Goal: Find specific page/section: Find specific page/section

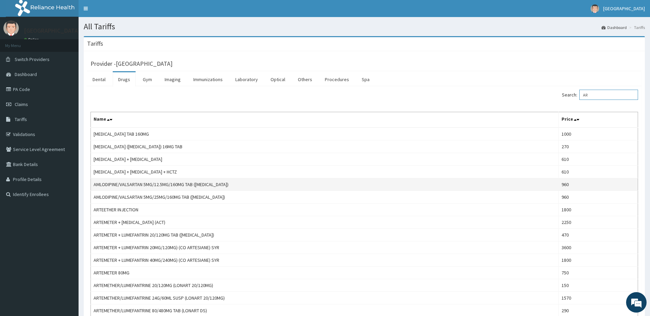
type input "A"
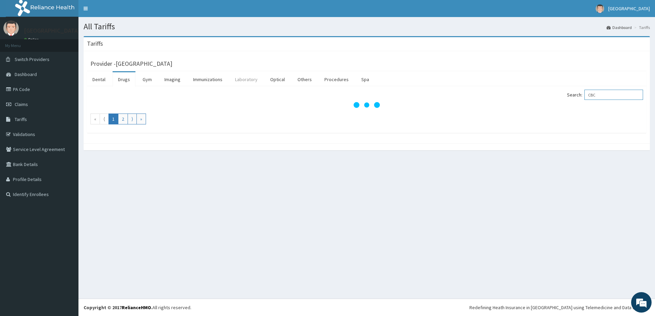
type input "CBC"
click at [247, 78] on link "Laboratory" at bounding box center [246, 79] width 33 height 14
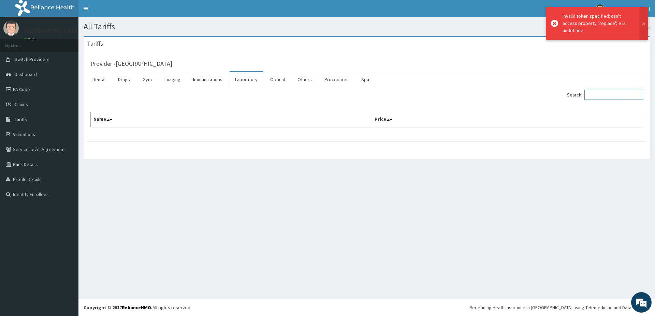
click at [622, 97] on input "Search:" at bounding box center [614, 95] width 59 height 10
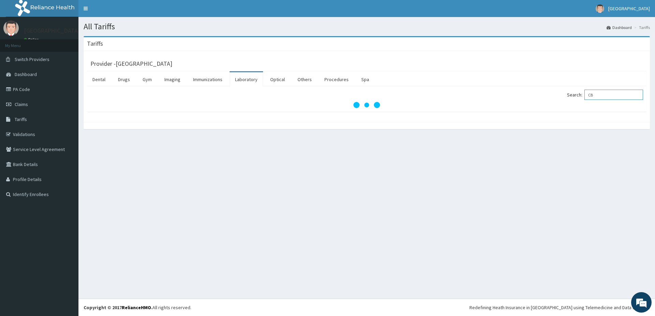
type input "C"
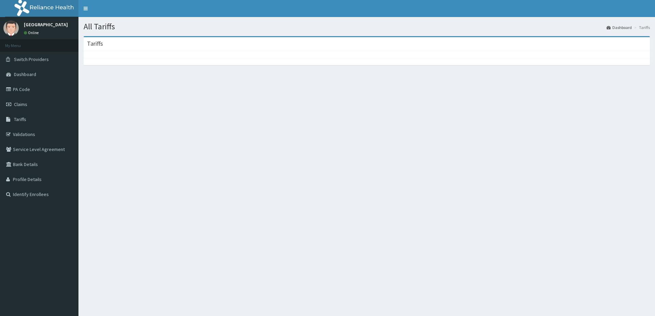
click at [14, 112] on link "Tariffs" at bounding box center [39, 119] width 79 height 15
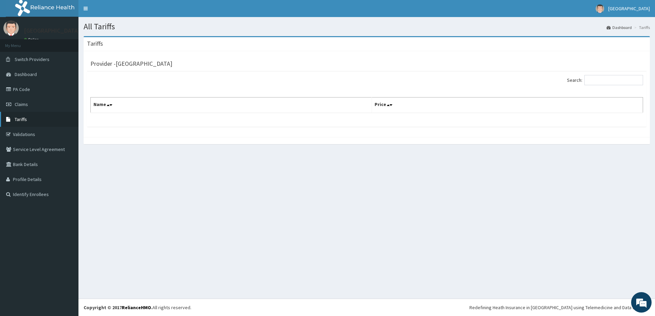
click at [13, 117] on link "Tariffs" at bounding box center [39, 119] width 79 height 15
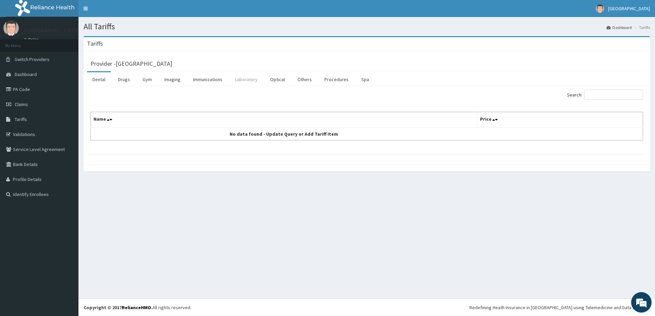
click at [245, 80] on link "Laboratory" at bounding box center [246, 79] width 33 height 14
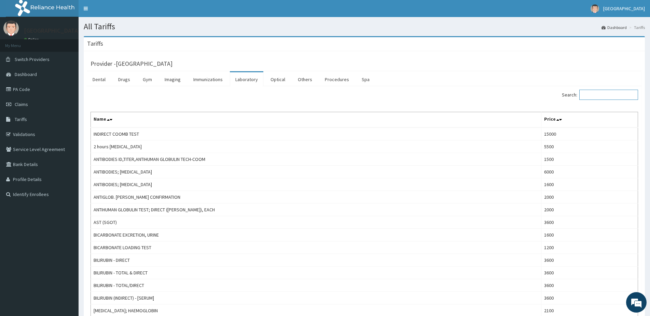
click at [599, 98] on input "Search:" at bounding box center [608, 95] width 59 height 10
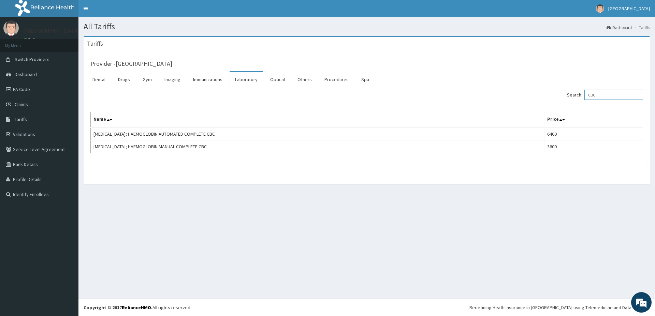
type input "CBC"
